Goal: Transaction & Acquisition: Purchase product/service

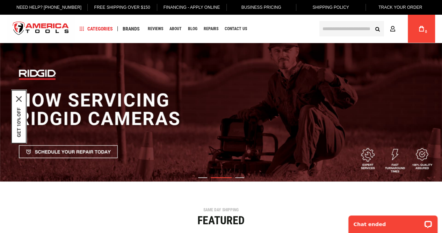
click at [335, 30] on input "text" at bounding box center [352, 28] width 65 height 15
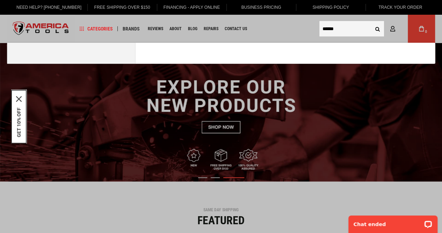
type input "******"
click at [371, 22] on button "Search" at bounding box center [377, 28] width 13 height 13
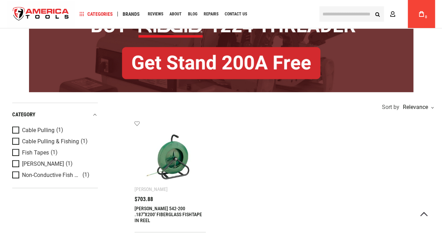
scroll to position [79, 0]
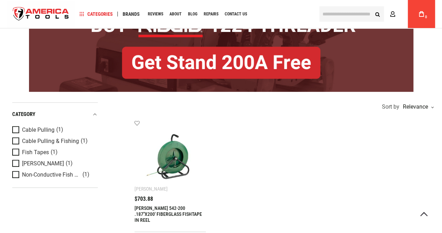
click at [162, 158] on img at bounding box center [170, 155] width 57 height 57
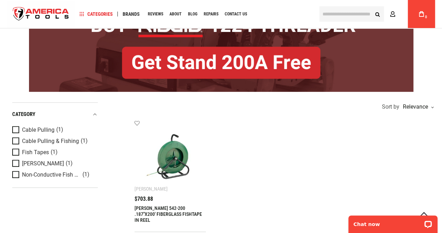
scroll to position [0, 0]
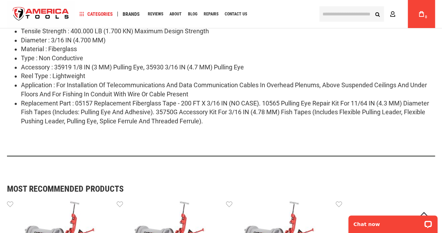
scroll to position [377, 0]
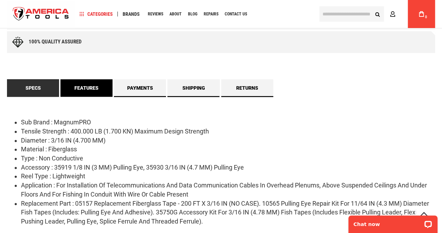
click at [96, 84] on link "Features" at bounding box center [86, 87] width 52 height 17
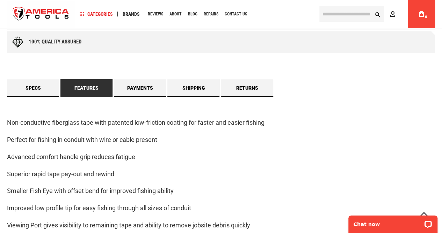
scroll to position [368, 0]
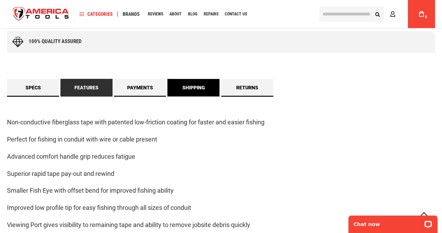
click at [195, 93] on link "Shipping" at bounding box center [194, 87] width 52 height 17
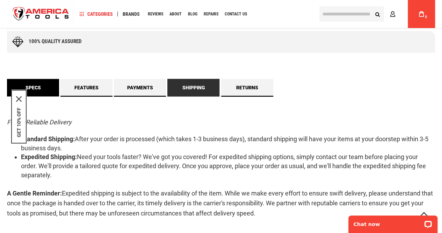
click at [47, 91] on link "Specs" at bounding box center [33, 87] width 52 height 17
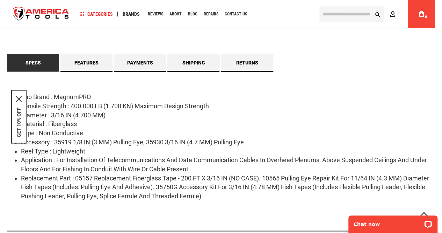
scroll to position [393, 0]
click at [357, 220] on div "Chat now" at bounding box center [393, 223] width 89 height 17
